Goal: Task Accomplishment & Management: Manage account settings

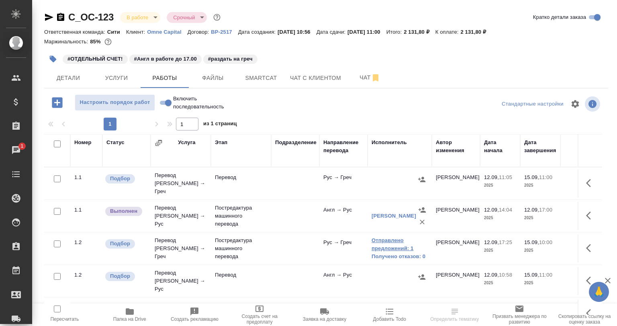
click at [380, 246] on link "Отправлено предложений: 1" at bounding box center [399, 244] width 56 height 16
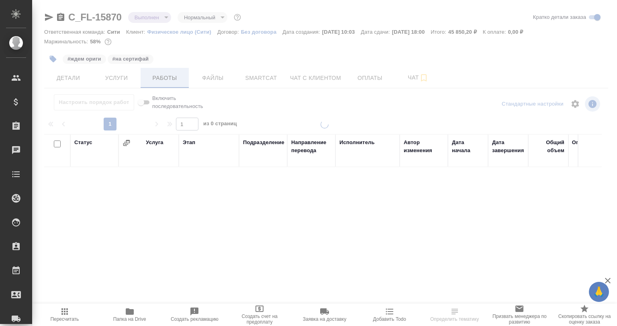
click at [162, 78] on span "Работы" at bounding box center [164, 78] width 39 height 10
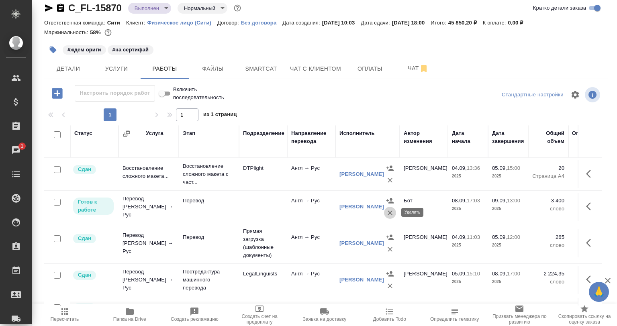
drag, startPoint x: 393, startPoint y: 214, endPoint x: 372, endPoint y: 225, distance: 24.1
click at [393, 214] on button "button" at bounding box center [390, 213] width 12 height 12
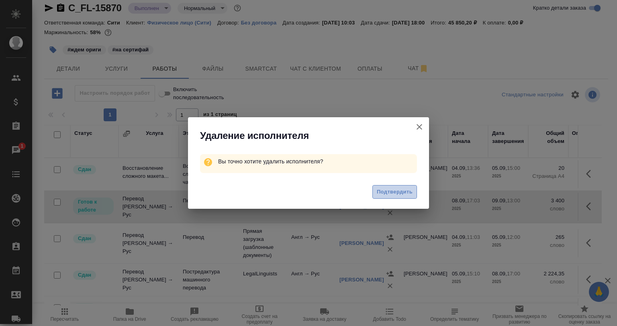
click at [377, 195] on span "Подтвердить" at bounding box center [395, 191] width 36 height 9
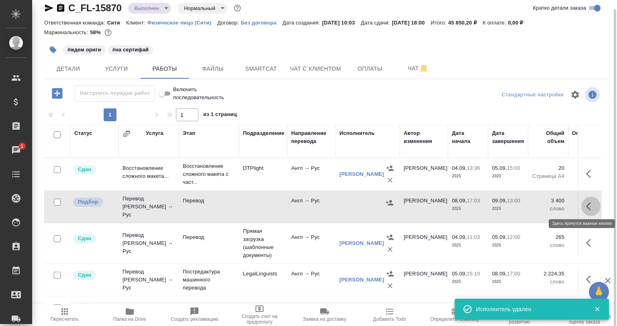
click at [586, 202] on icon "button" at bounding box center [591, 207] width 10 height 10
click at [556, 202] on icon "button" at bounding box center [561, 206] width 10 height 10
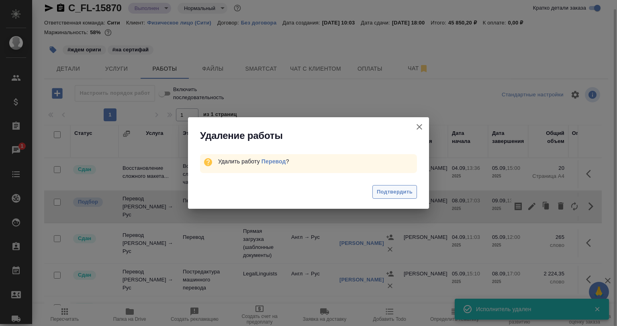
click at [383, 191] on span "Подтвердить" at bounding box center [395, 191] width 36 height 9
